Goal: Task Accomplishment & Management: Use online tool/utility

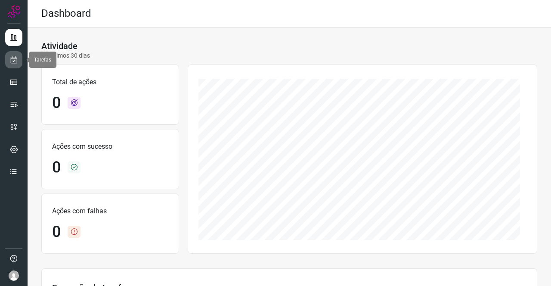
click at [17, 61] on icon at bounding box center [13, 60] width 9 height 9
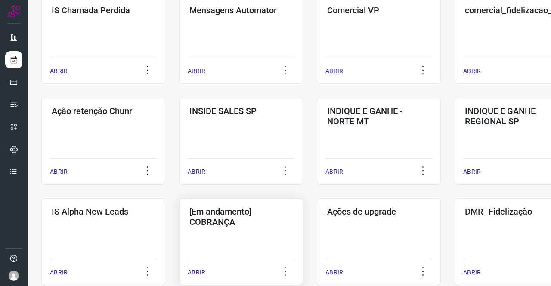
click at [273, 217] on h3 "[Em andamento] COBRANÇA" at bounding box center [240, 217] width 103 height 21
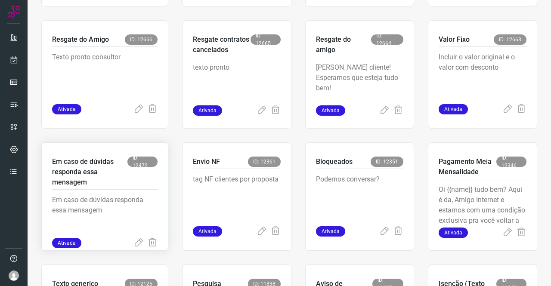
scroll to position [336, 0]
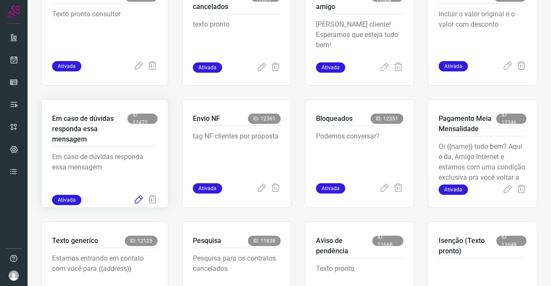
click at [134, 200] on icon at bounding box center [138, 200] width 10 height 10
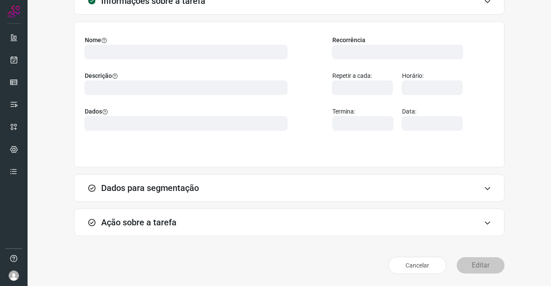
scroll to position [49, 0]
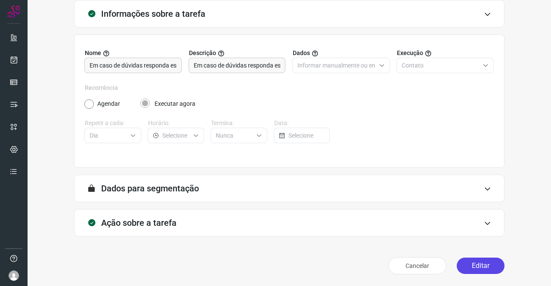
click at [470, 266] on button "Editar" at bounding box center [481, 266] width 48 height 16
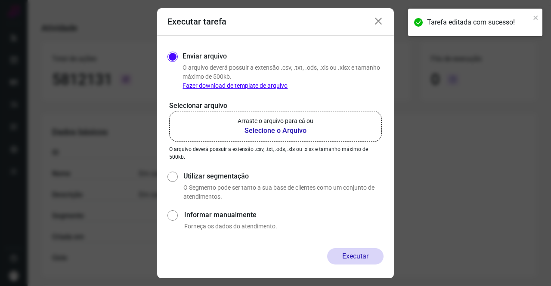
click at [284, 130] on b "Selecione o Arquivo" at bounding box center [276, 131] width 76 height 10
click at [0, 0] on input "Arraste o arquivo para cá ou Selecione o Arquivo" at bounding box center [0, 0] width 0 height 0
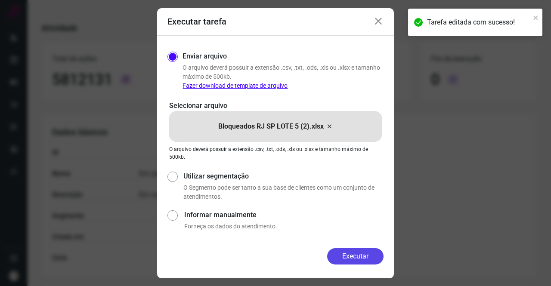
drag, startPoint x: 355, startPoint y: 252, endPoint x: 344, endPoint y: 238, distance: 18.0
click at [355, 252] on button "Executar" at bounding box center [355, 256] width 56 height 16
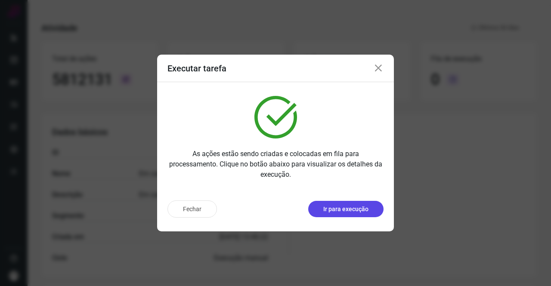
click at [341, 208] on p "Ir para execução" at bounding box center [345, 209] width 45 height 9
